Goal: Task Accomplishment & Management: Complete application form

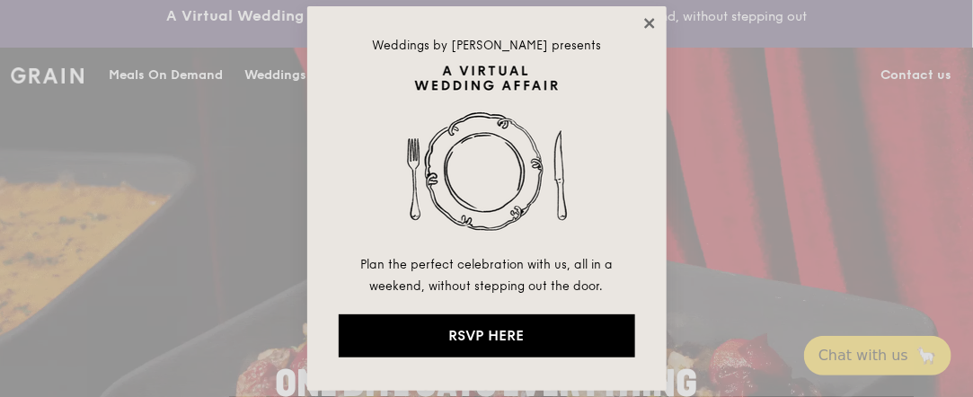
click at [651, 15] on icon at bounding box center [649, 23] width 16 height 16
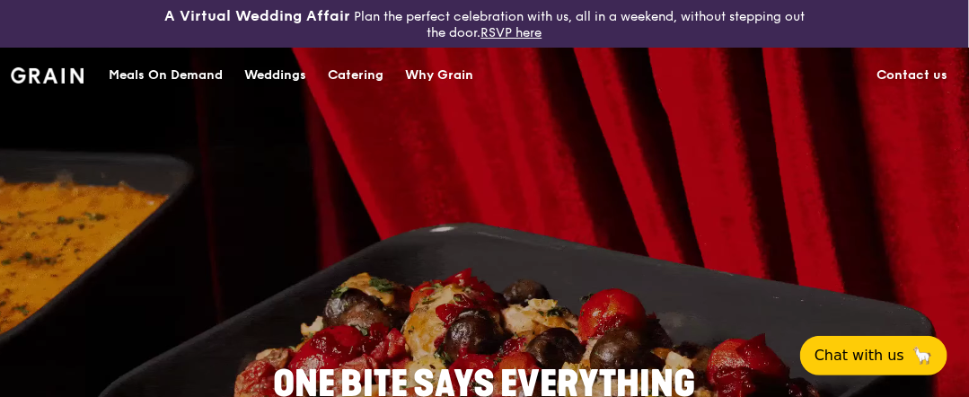
click at [915, 75] on link "Contact us" at bounding box center [912, 76] width 93 height 54
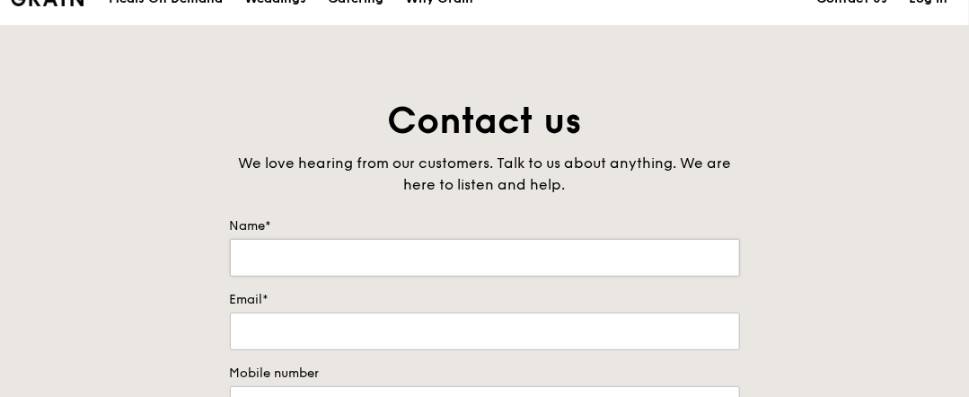
scroll to position [90, 0]
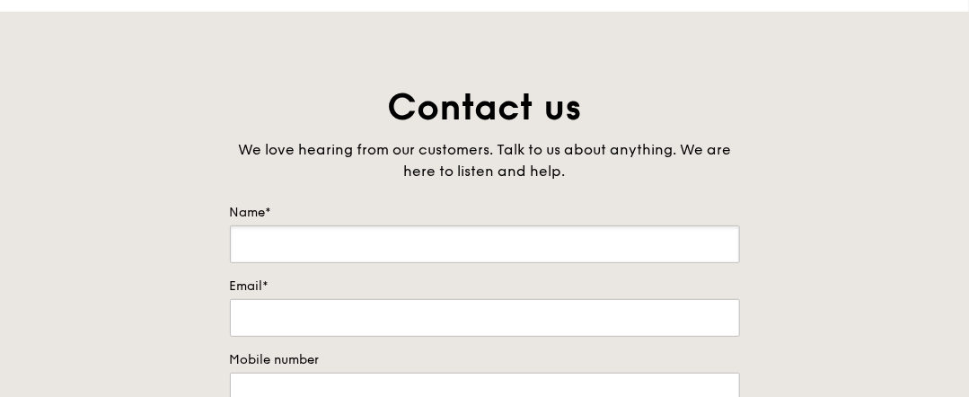
click at [314, 236] on input "Name*" at bounding box center [485, 244] width 510 height 38
type input "[PERSON_NAME]"
click at [282, 314] on input "Email*" at bounding box center [485, 318] width 510 height 38
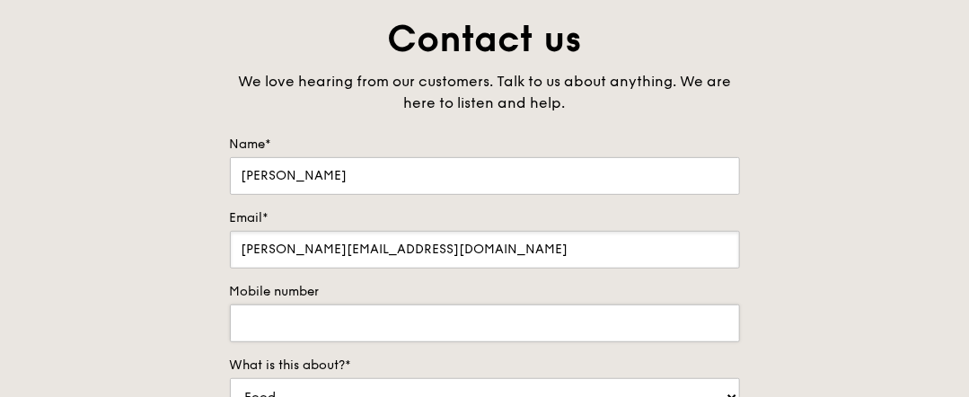
scroll to position [270, 0]
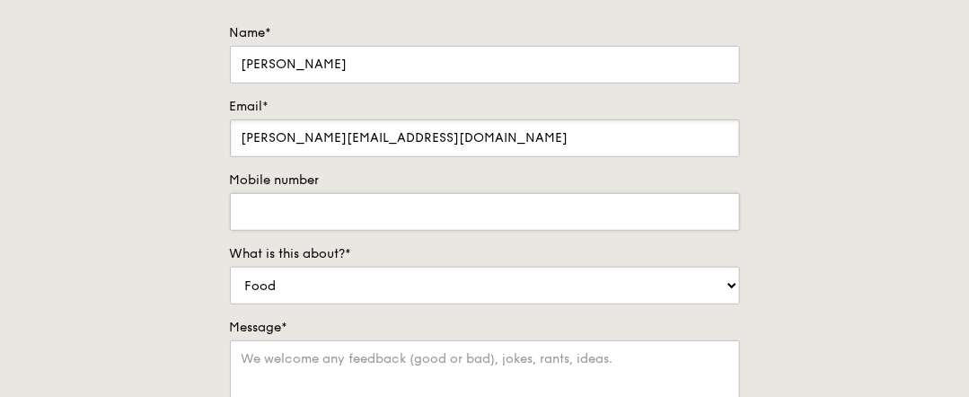
type input "[PERSON_NAME][EMAIL_ADDRESS][DOMAIN_NAME]"
click at [300, 216] on input "Mobile number" at bounding box center [485, 212] width 510 height 38
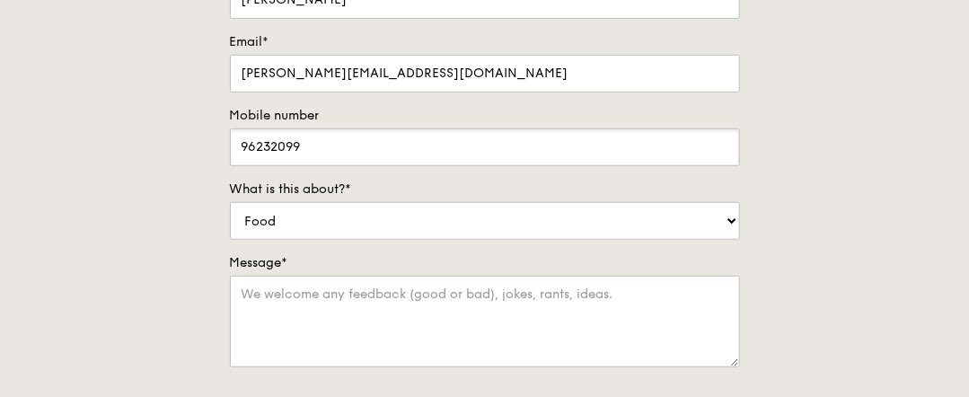
scroll to position [359, 0]
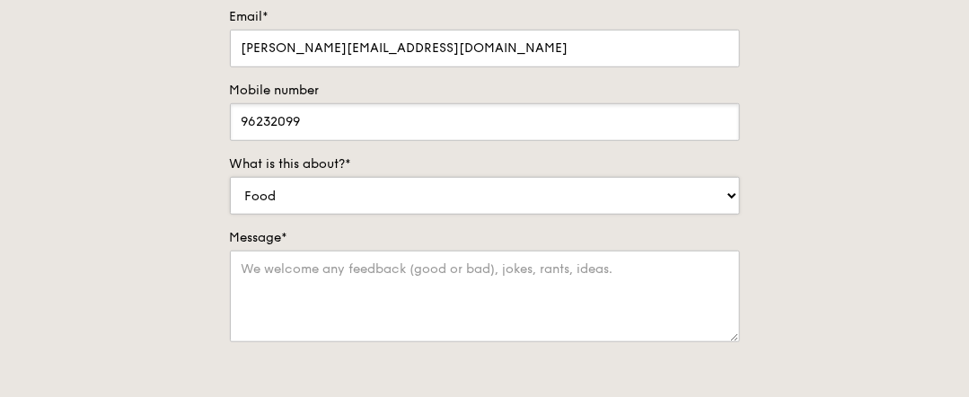
type input "96232099"
click at [630, 199] on select "Food Service Billing/Payment Catering Others" at bounding box center [485, 196] width 510 height 38
select select "Catering"
click at [230, 177] on select "Food Service Billing/Payment Catering Others" at bounding box center [485, 196] width 510 height 38
click at [429, 269] on textarea "Message*" at bounding box center [485, 297] width 510 height 92
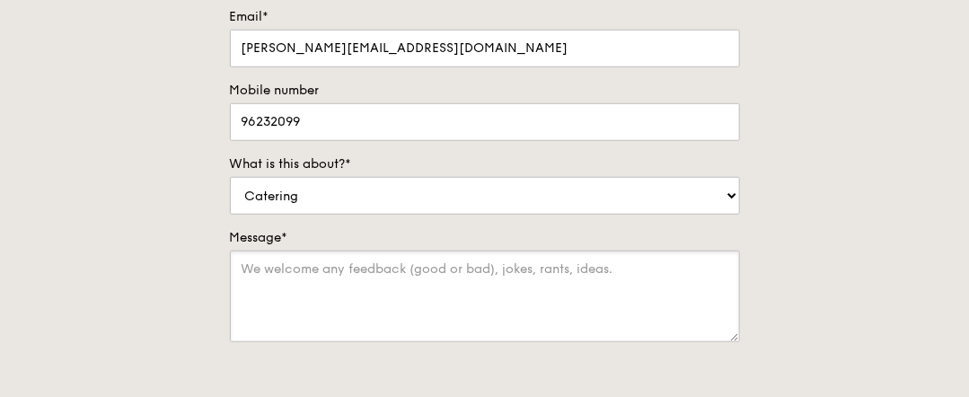
click at [261, 260] on textarea "Message*" at bounding box center [485, 297] width 510 height 92
paste textarea "[DATE]-[DATE], 4pm hi-tea, Cake, finger food halal, pyroast(coffee & tea)"
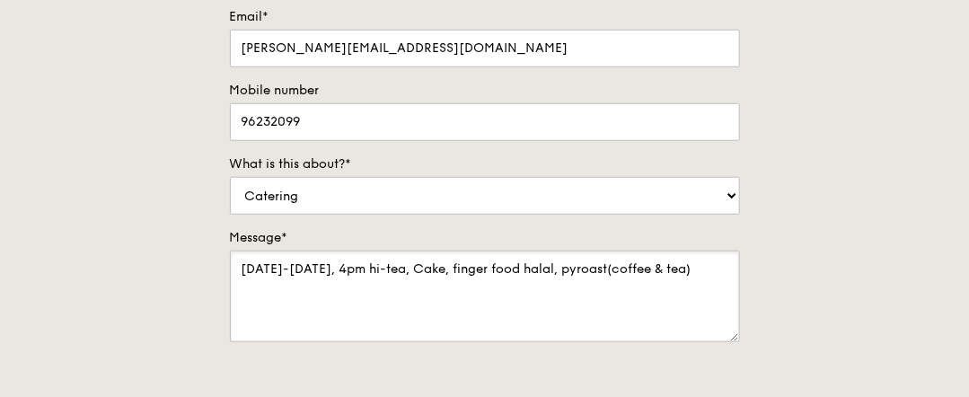
click at [234, 261] on textarea "[DATE]-[DATE], 4pm hi-tea, Cake, finger food halal, pyroast(coffee & tea)" at bounding box center [485, 297] width 510 height 92
drag, startPoint x: 274, startPoint y: 265, endPoint x: 280, endPoint y: 340, distance: 75.7
click at [275, 268] on textarea "[DATE]-[DATE], 4pm hi-tea, Cake, finger food halal, pyroast(coffee & tea)" at bounding box center [485, 297] width 510 height 92
click at [239, 265] on textarea "[DATE]-[DATE], 4pm hi-tea, Cake, finger food halal, pyroast(coffee & tea)" at bounding box center [485, 297] width 510 height 92
drag, startPoint x: 440, startPoint y: 266, endPoint x: 481, endPoint y: 266, distance: 40.4
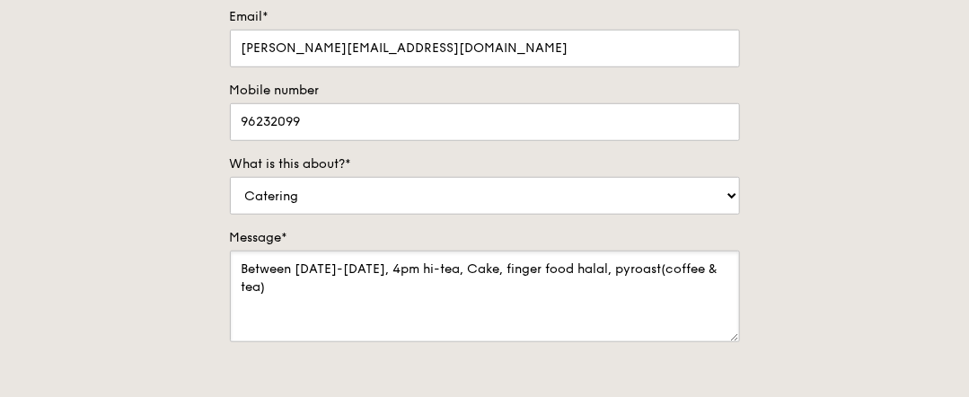
click at [481, 266] on textarea "Between [DATE]-[DATE], 4pm hi-tea, Cake, finger food halal, pyroast(coffee & te…" at bounding box center [485, 297] width 510 height 92
click at [514, 269] on textarea "Between [DATE]-[DATE], 4pm hi-tea, finger food halal, pyroast(coffee & tea)" at bounding box center [485, 297] width 510 height 92
drag, startPoint x: 275, startPoint y: 284, endPoint x: 618, endPoint y: 234, distance: 346.8
click at [625, 234] on div "Message* Between [DATE]-[DATE], 4pm hi-tea, finger food (halal, vegtarian), pyr…" at bounding box center [485, 287] width 510 height 117
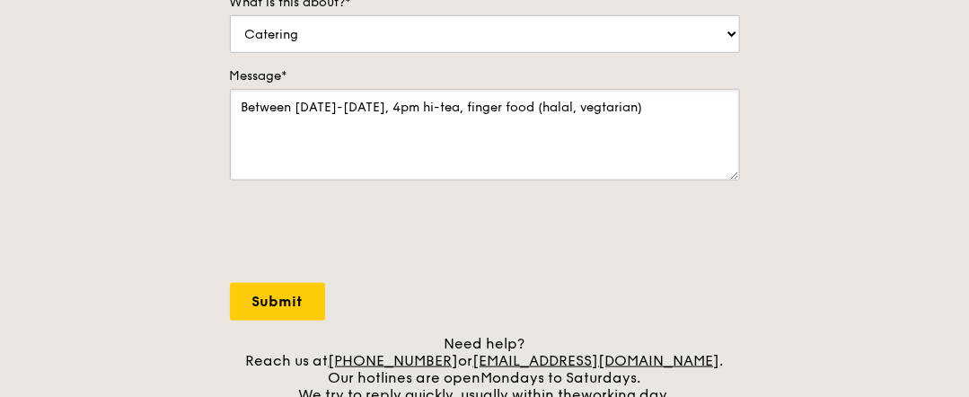
scroll to position [629, 0]
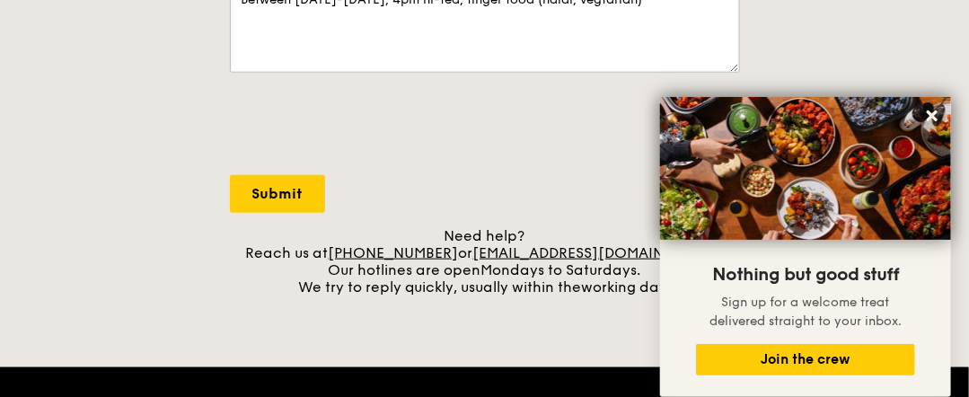
type textarea "Between [DATE]-[DATE], 4pm hi-tea, finger food (halal, vegtarian)"
click at [275, 190] on input "Submit" at bounding box center [277, 194] width 95 height 38
select select "Food"
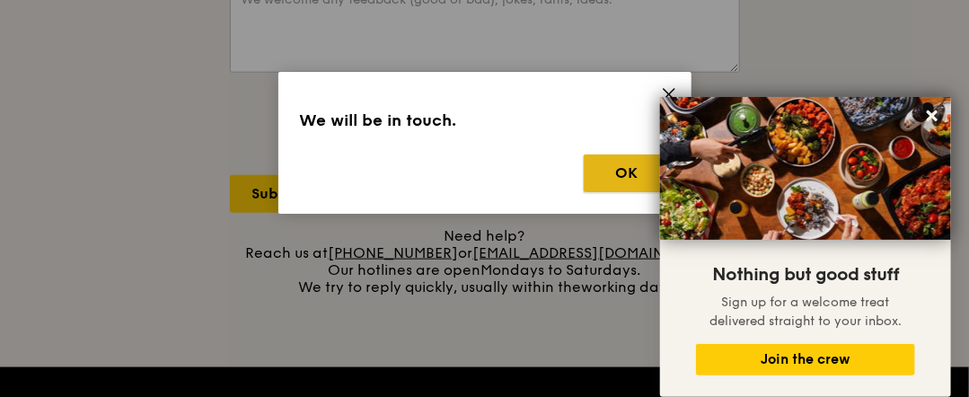
click at [620, 170] on button "OK" at bounding box center [627, 174] width 86 height 38
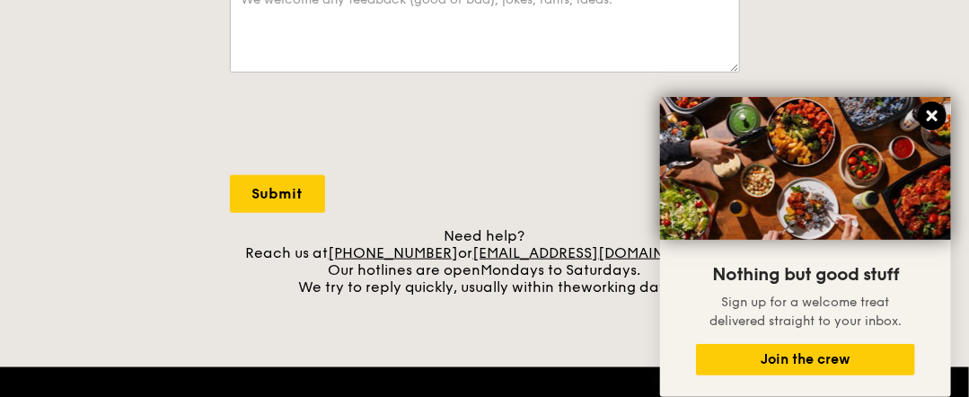
click at [932, 115] on icon at bounding box center [932, 115] width 11 height 11
